Goal: Book appointment/travel/reservation

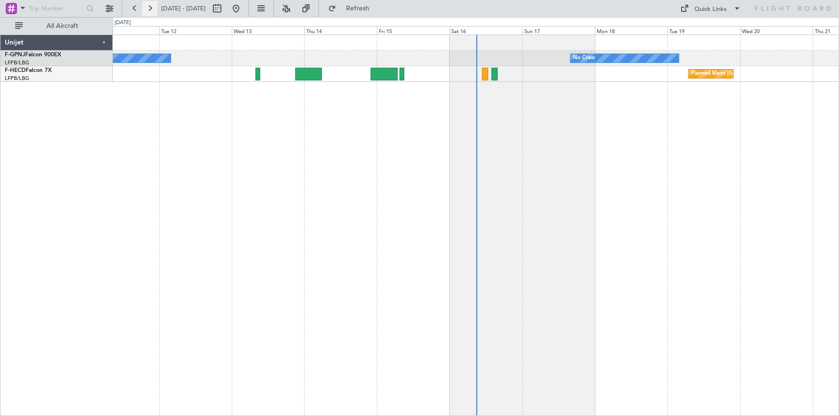
click at [152, 9] on button at bounding box center [149, 8] width 15 height 15
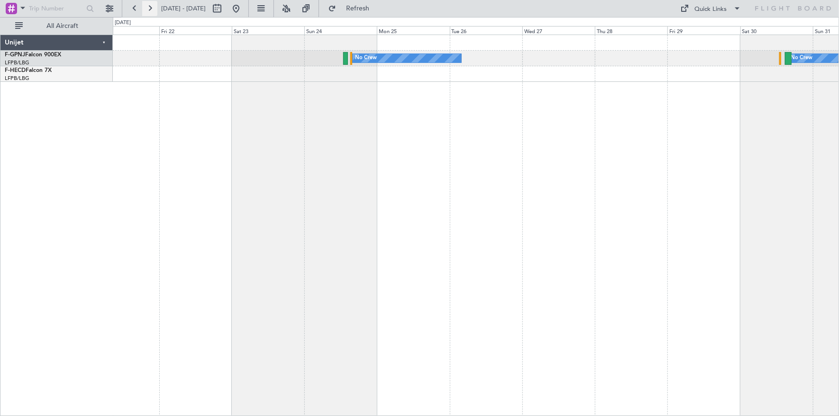
click at [148, 6] on button at bounding box center [149, 8] width 15 height 15
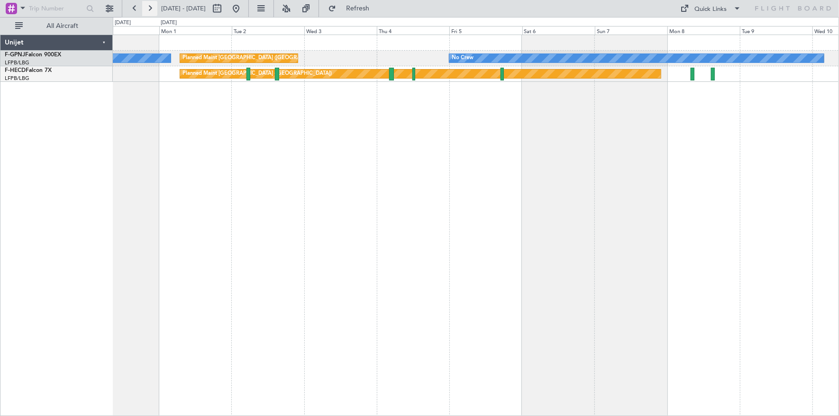
click at [148, 6] on button at bounding box center [149, 8] width 15 height 15
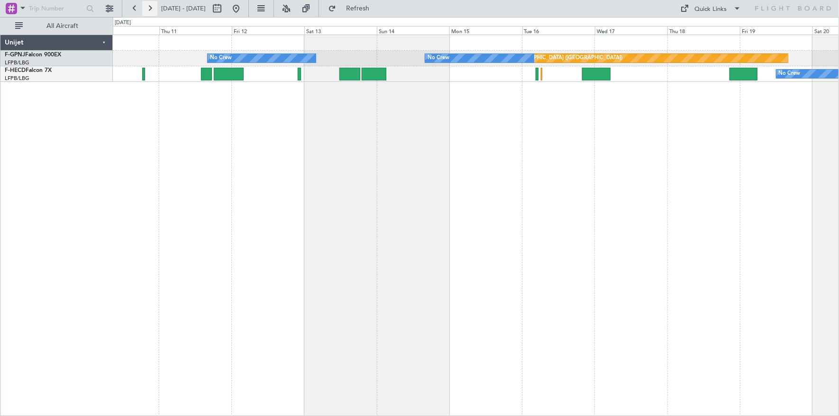
click at [148, 6] on button at bounding box center [149, 8] width 15 height 15
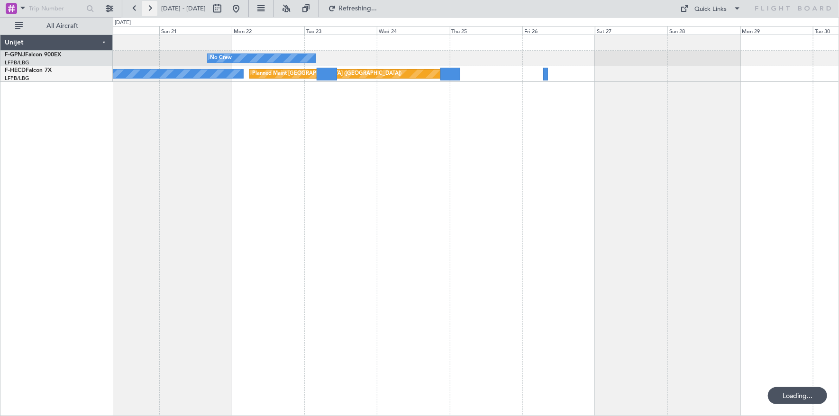
click at [148, 6] on button at bounding box center [149, 8] width 15 height 15
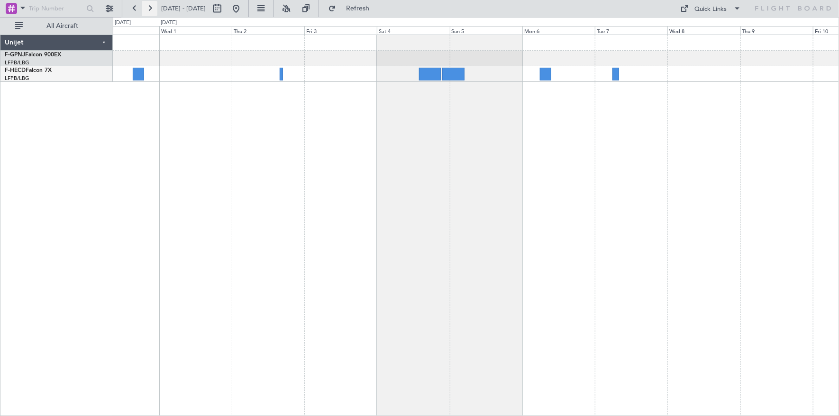
click at [148, 6] on button at bounding box center [149, 8] width 15 height 15
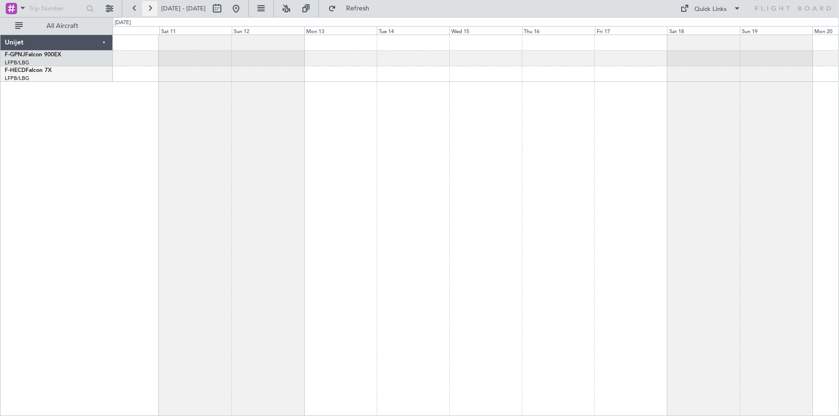
click at [148, 6] on button at bounding box center [149, 8] width 15 height 15
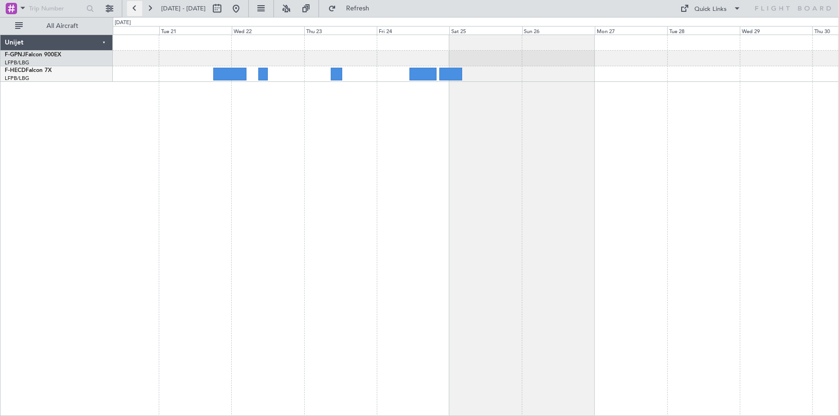
click at [132, 6] on button at bounding box center [134, 8] width 15 height 15
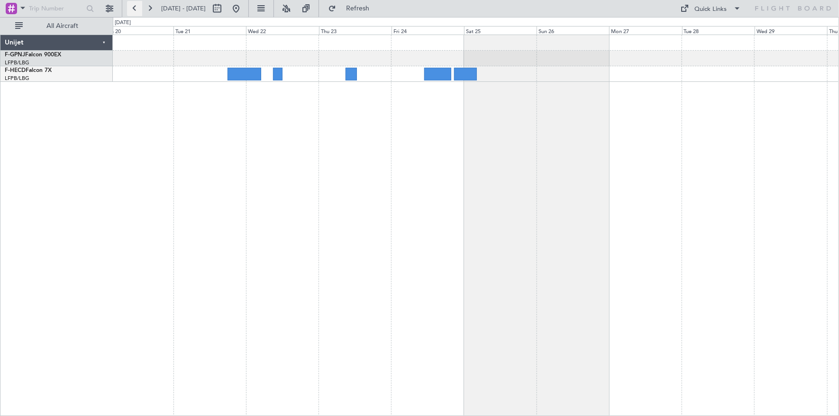
click at [132, 6] on button at bounding box center [134, 8] width 15 height 15
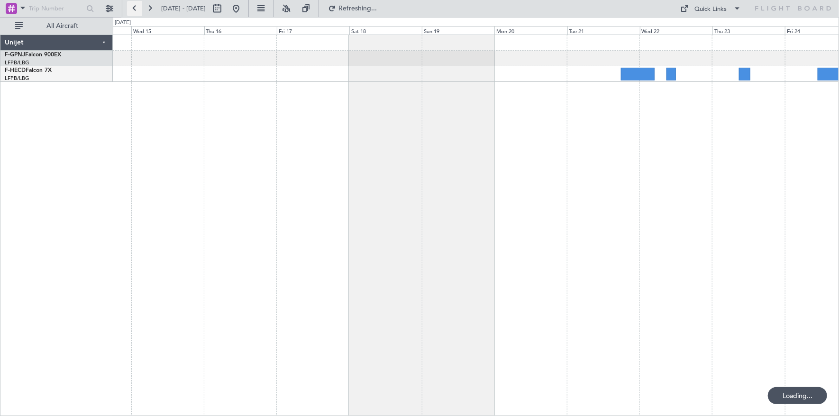
click at [132, 6] on button at bounding box center [134, 8] width 15 height 15
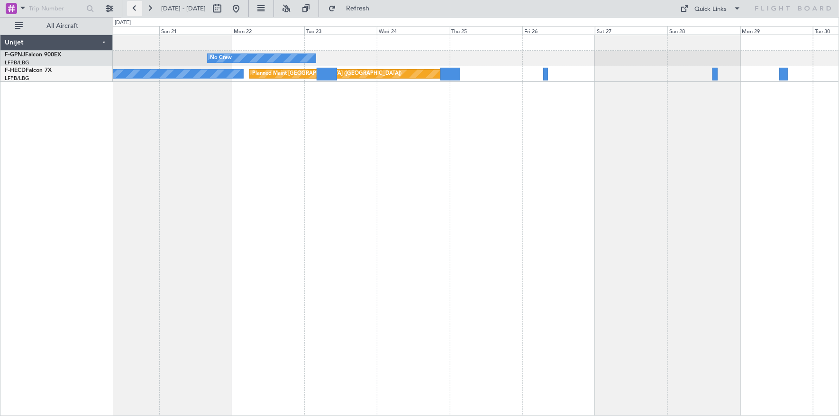
click at [132, 6] on button at bounding box center [134, 8] width 15 height 15
